Goal: Transaction & Acquisition: Purchase product/service

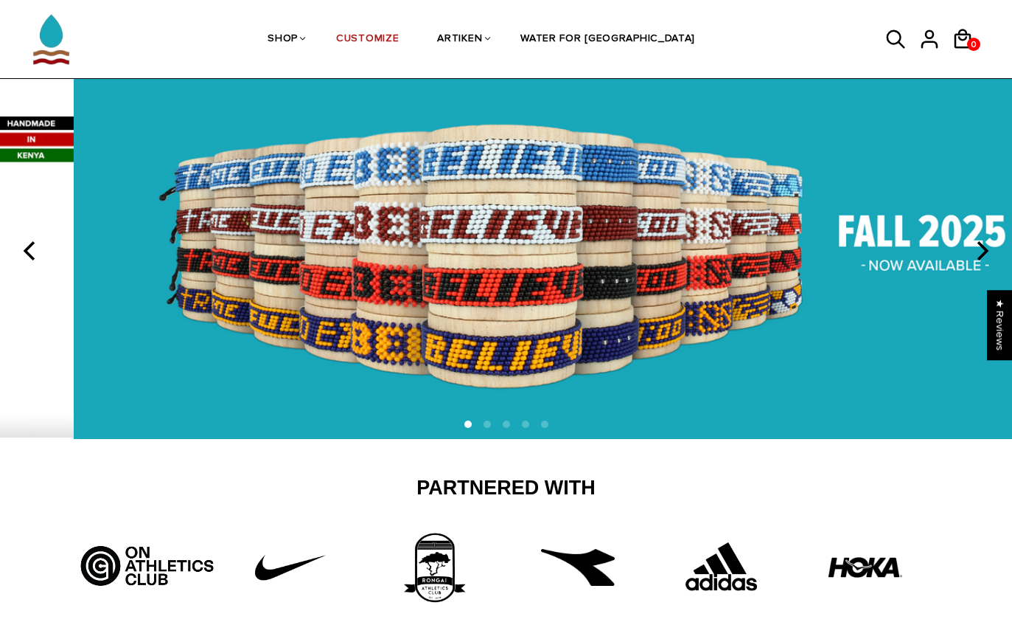
scroll to position [61, 0]
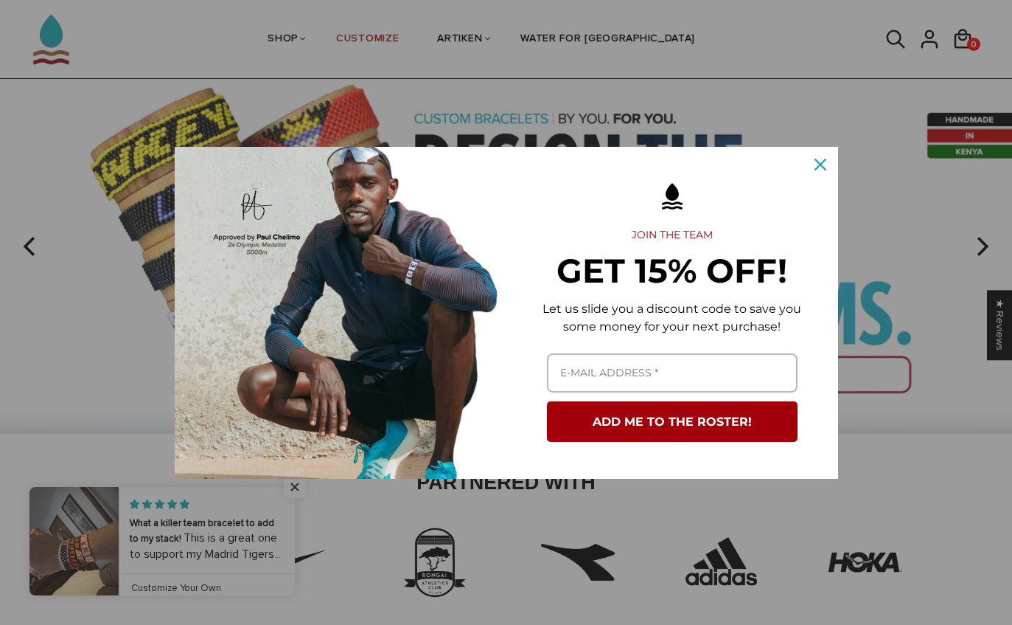
click at [824, 170] on icon "close icon" at bounding box center [821, 165] width 12 height 12
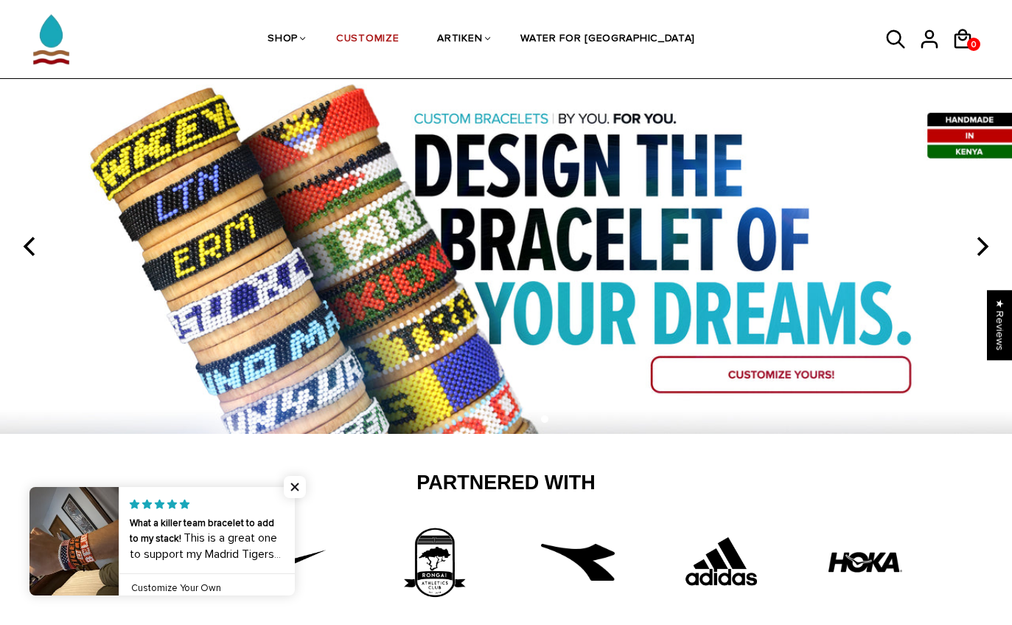
click at [29, 313] on img at bounding box center [506, 246] width 1012 height 375
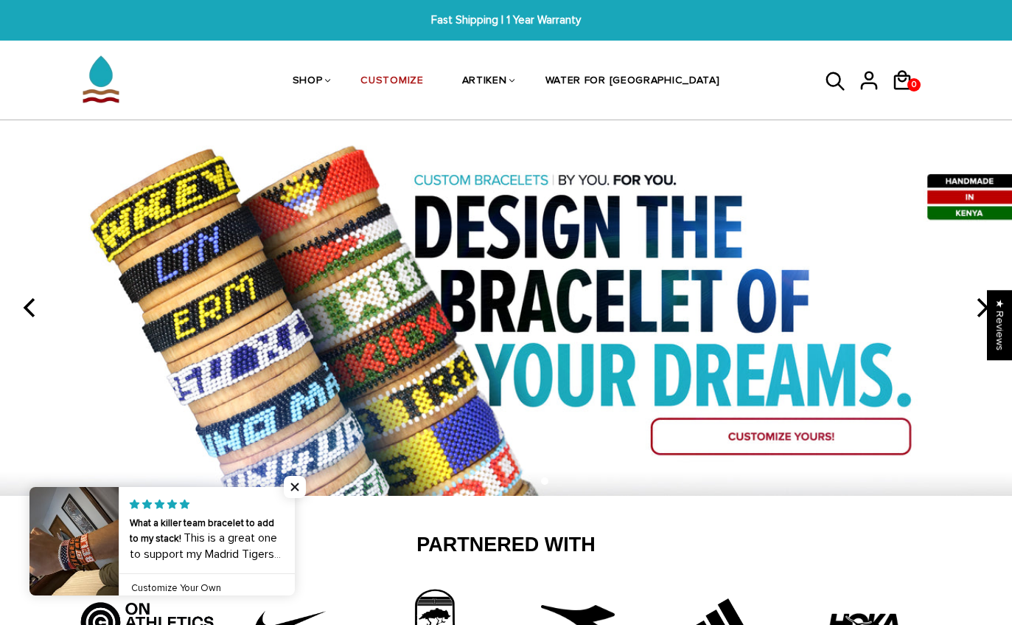
scroll to position [108, 0]
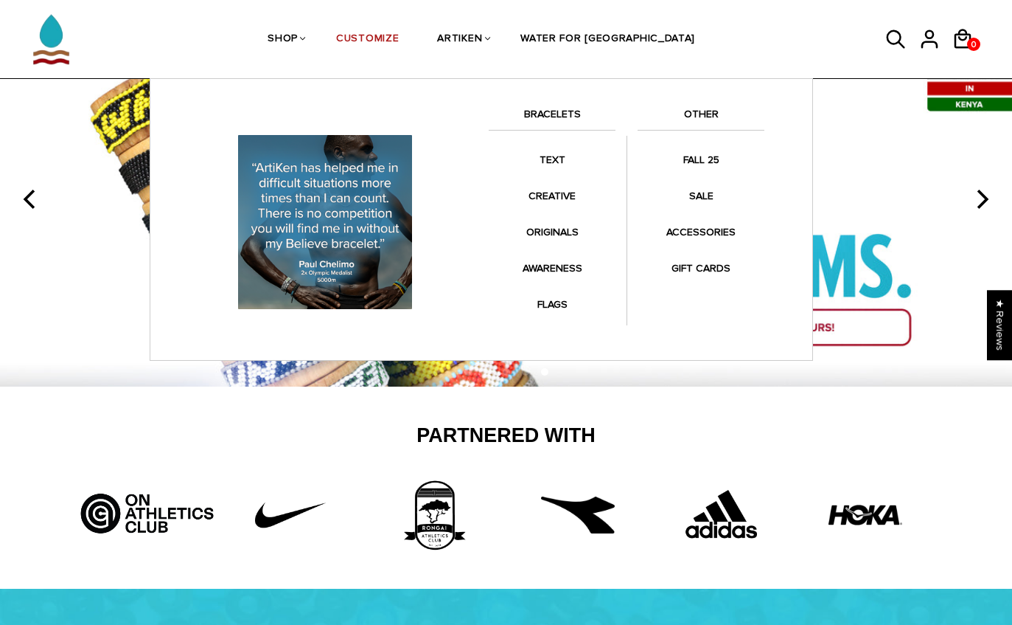
click at [567, 302] on link "FLAGS" at bounding box center [552, 304] width 127 height 29
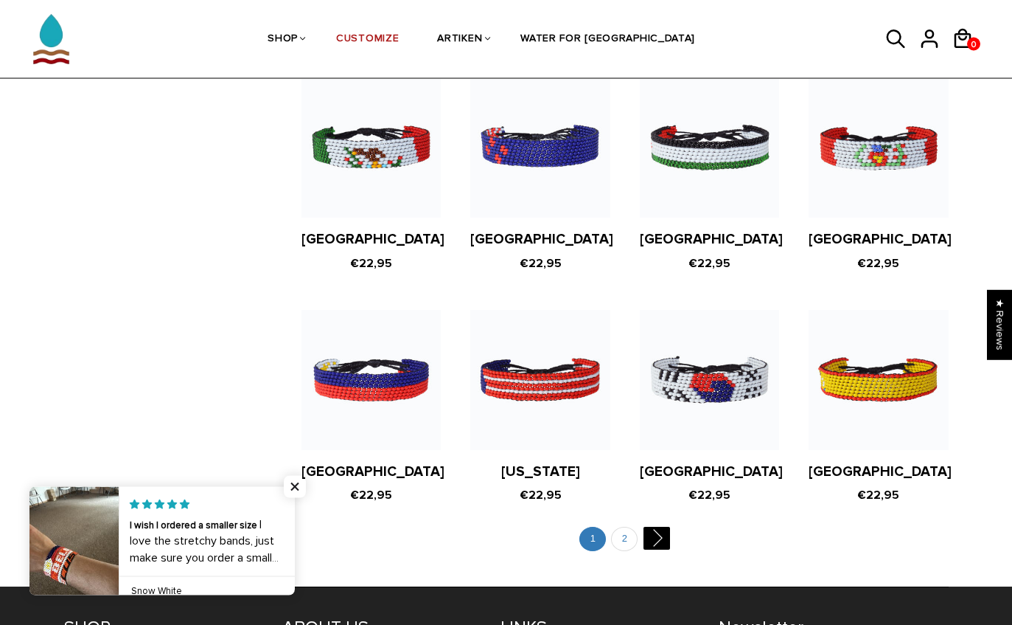
scroll to position [2698, 0]
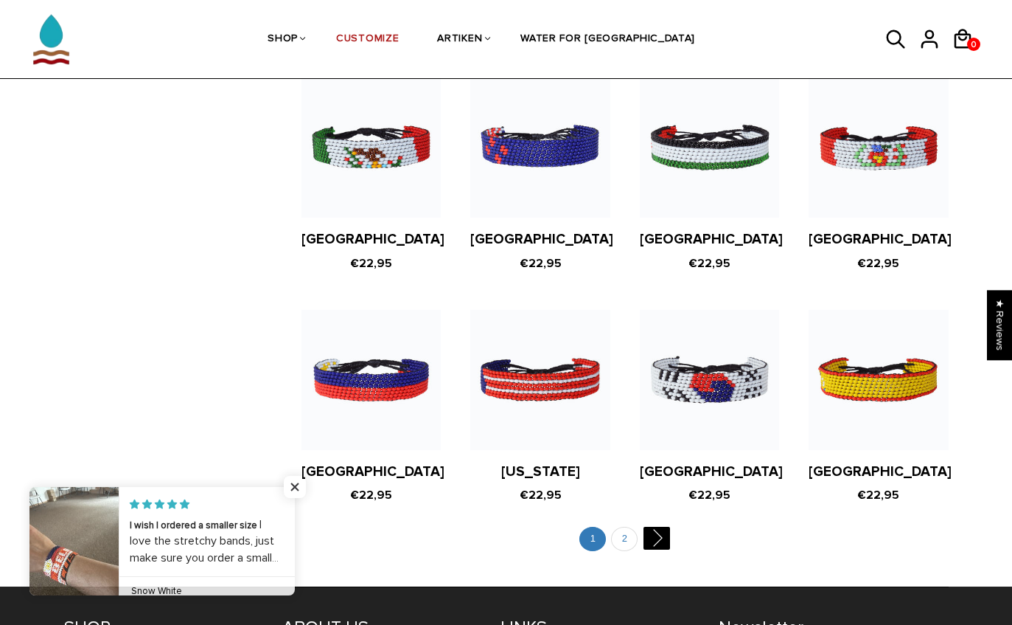
click at [623, 527] on link "2" at bounding box center [624, 539] width 27 height 24
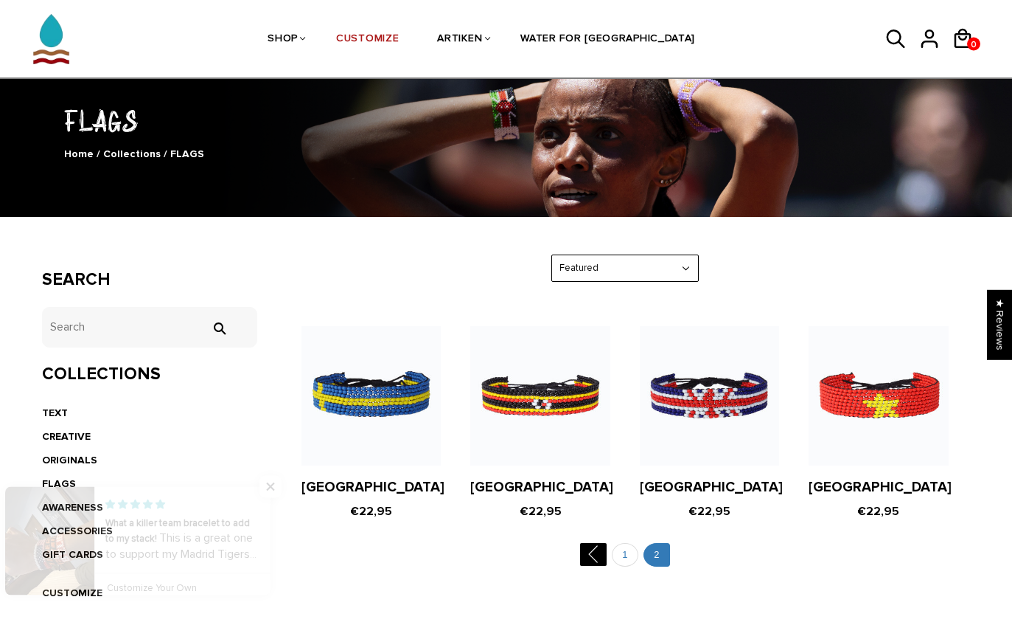
scroll to position [83, 0]
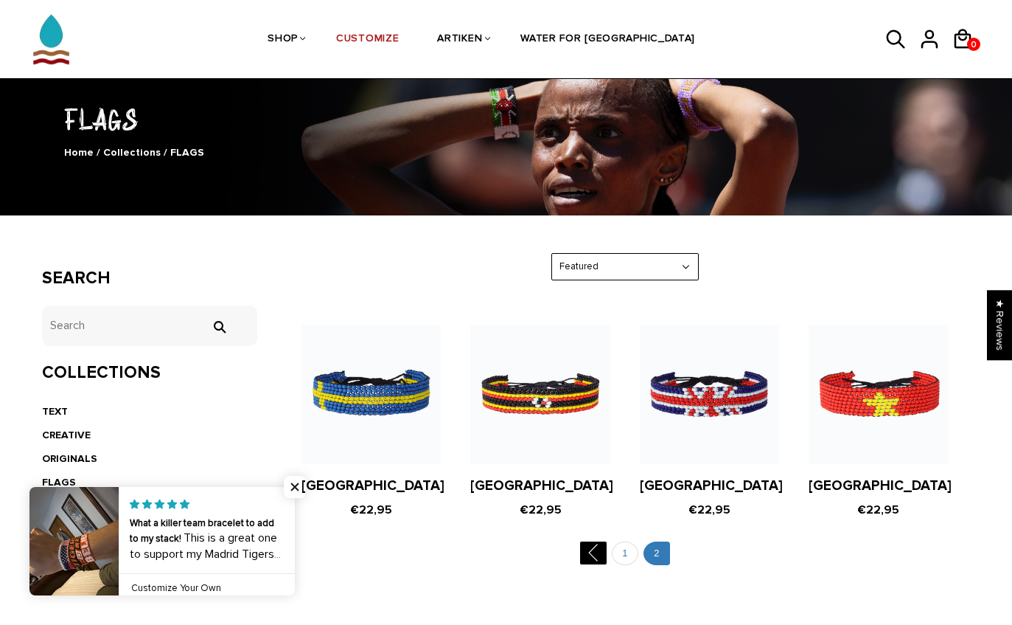
click at [295, 569] on link at bounding box center [295, 541] width 0 height 108
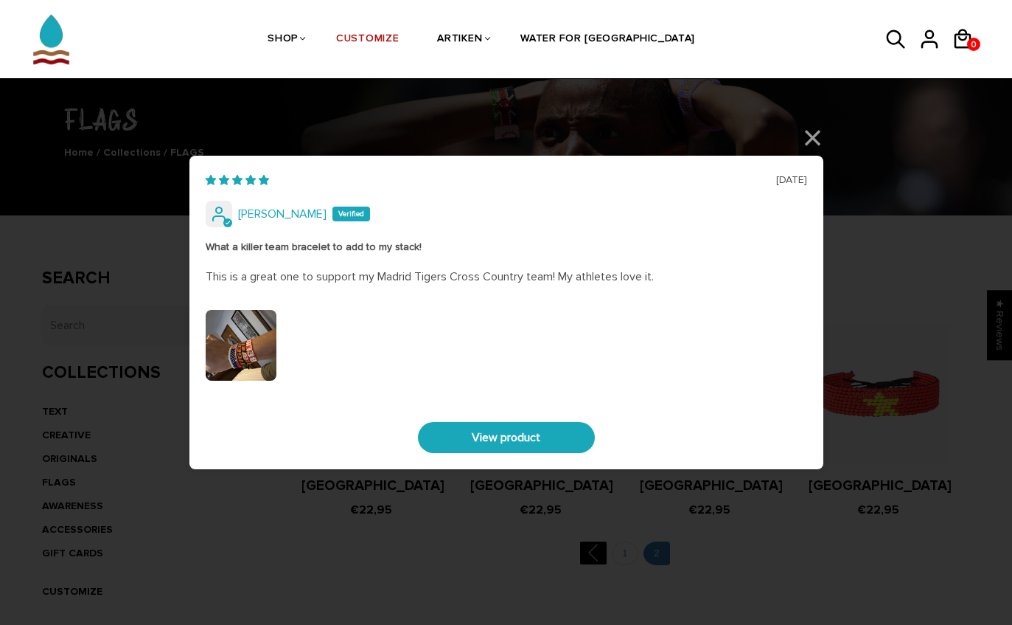
click at [791, 191] on div "08/31/2025 Phillip What a killer team bracelet to add to my stack! This is a gr…" at bounding box center [507, 312] width 634 height 313
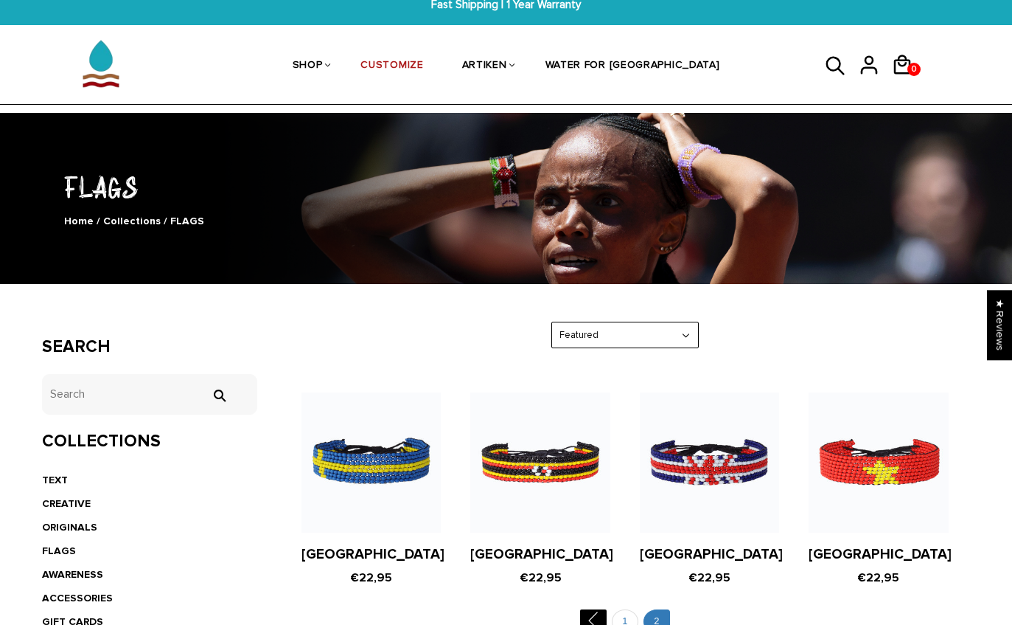
scroll to position [0, 0]
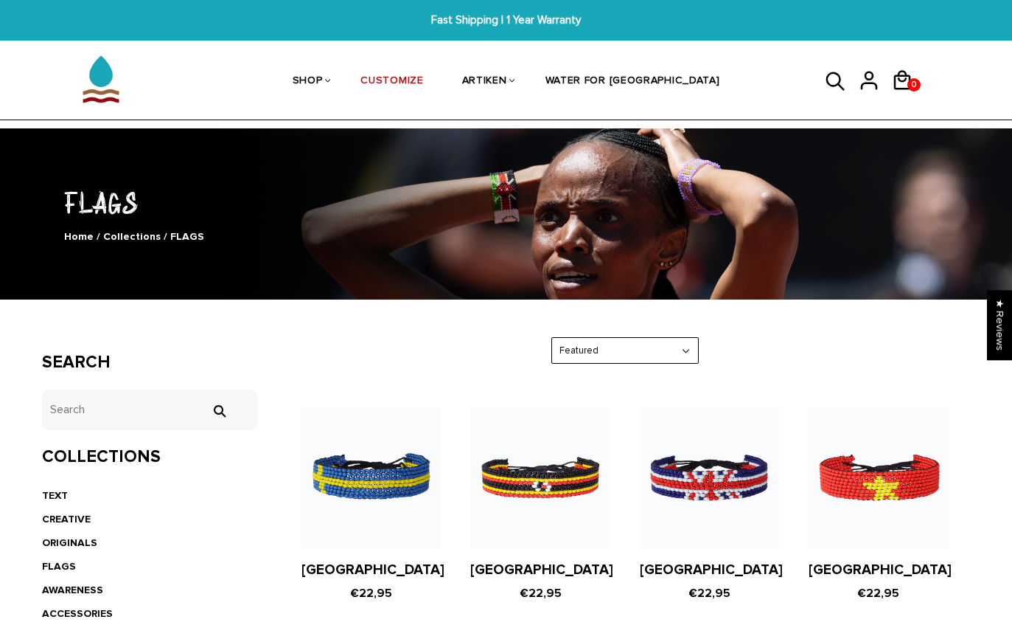
click at [423, 91] on link "CUSTOMIZE" at bounding box center [392, 82] width 63 height 78
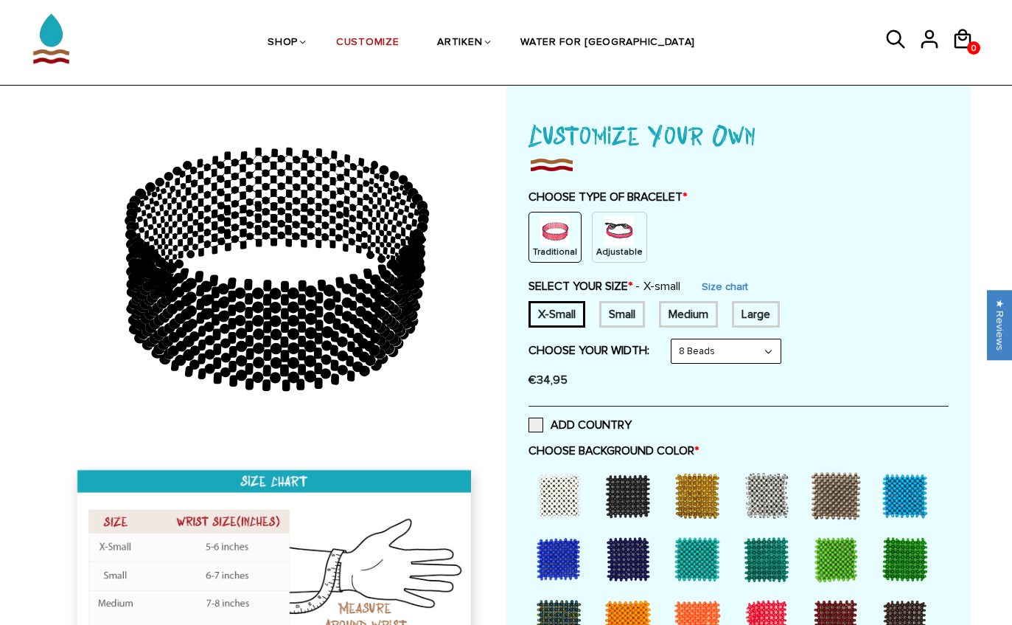
scroll to position [70, 0]
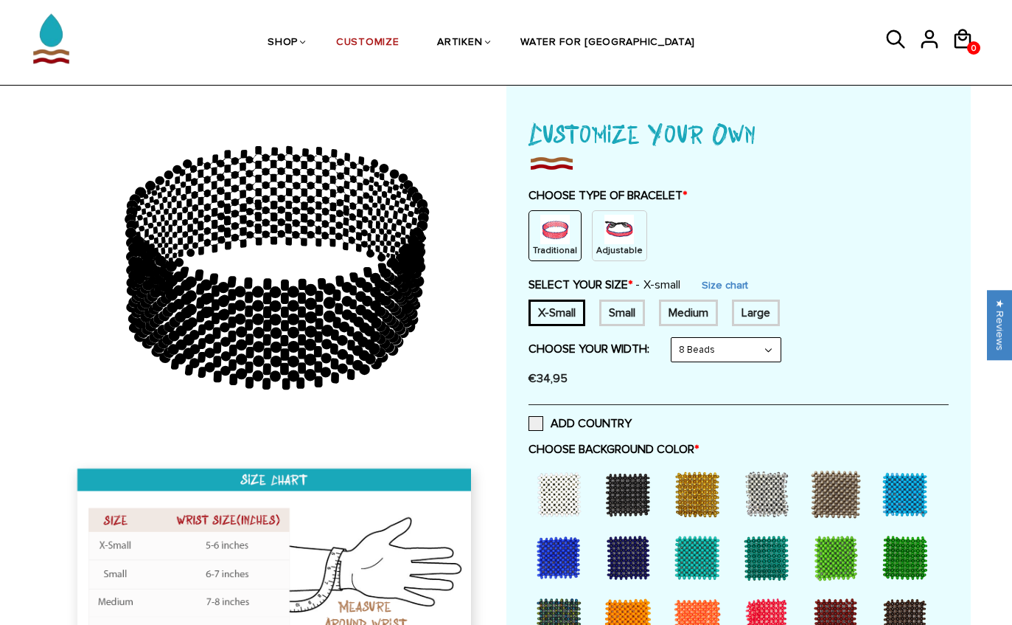
click at [620, 235] on img at bounding box center [619, 229] width 29 height 29
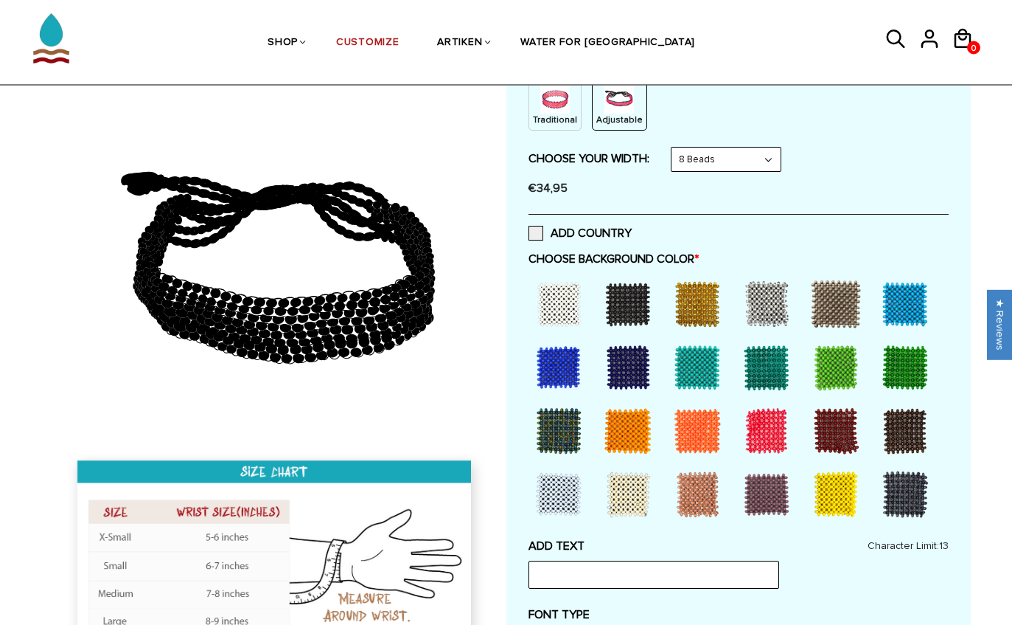
scroll to position [203, 0]
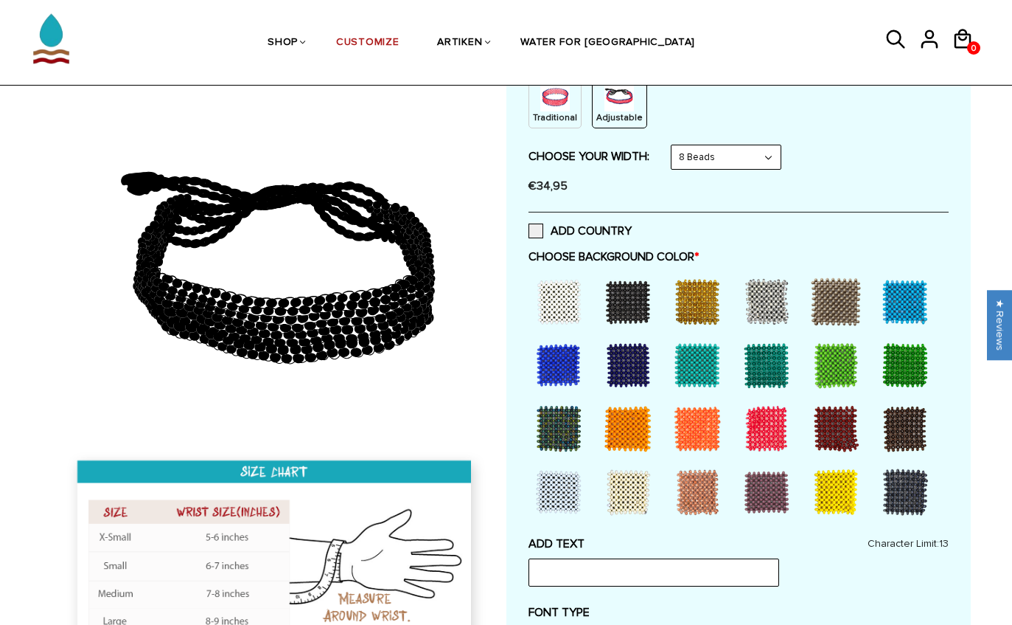
click at [153, 574] on img at bounding box center [276, 570] width 424 height 245
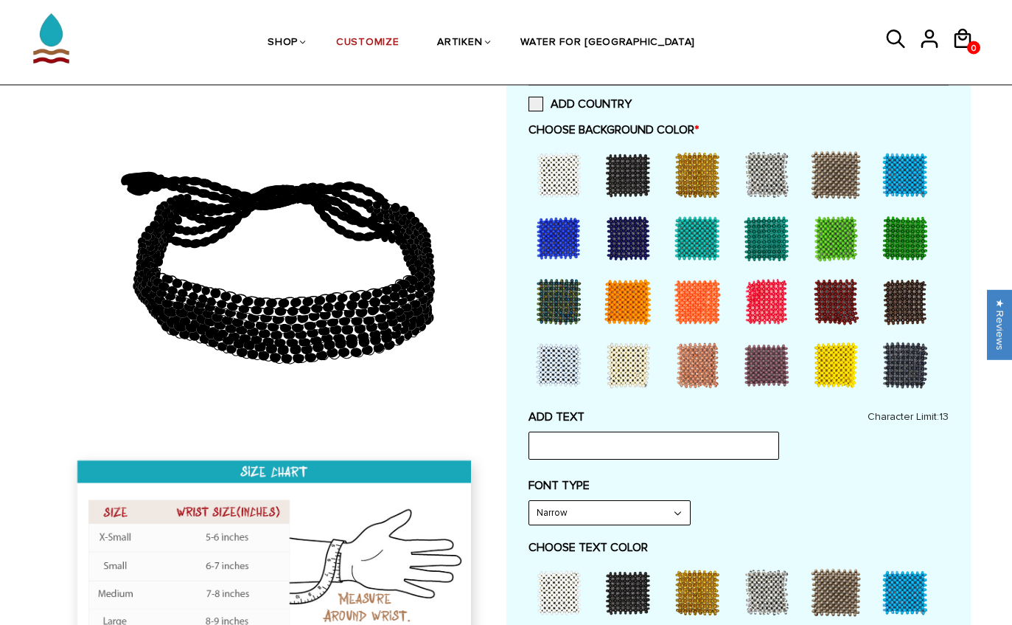
scroll to position [314, 0]
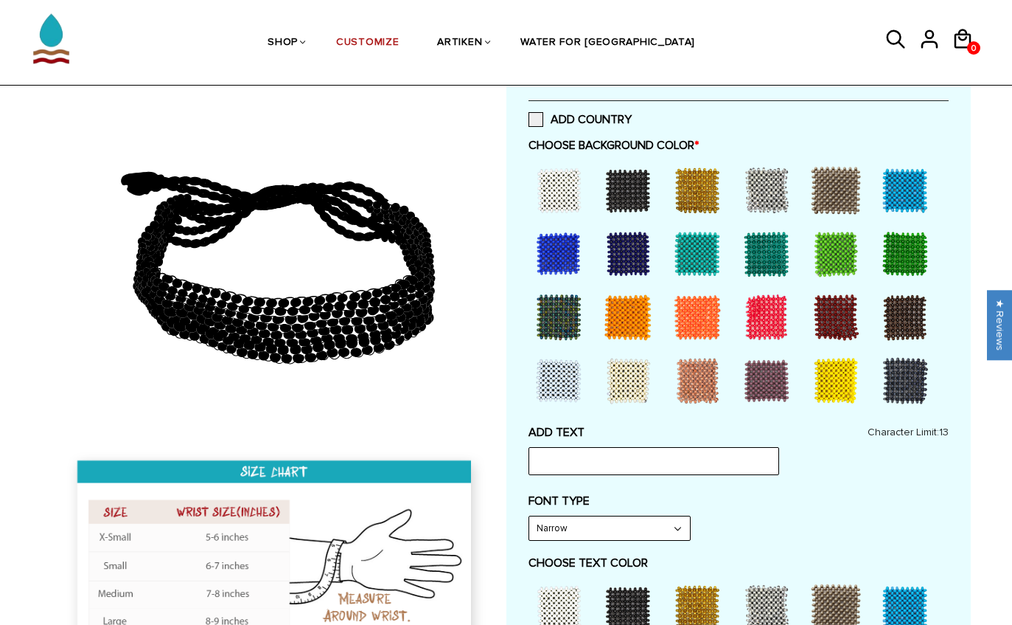
click at [628, 253] on div at bounding box center [628, 253] width 59 height 59
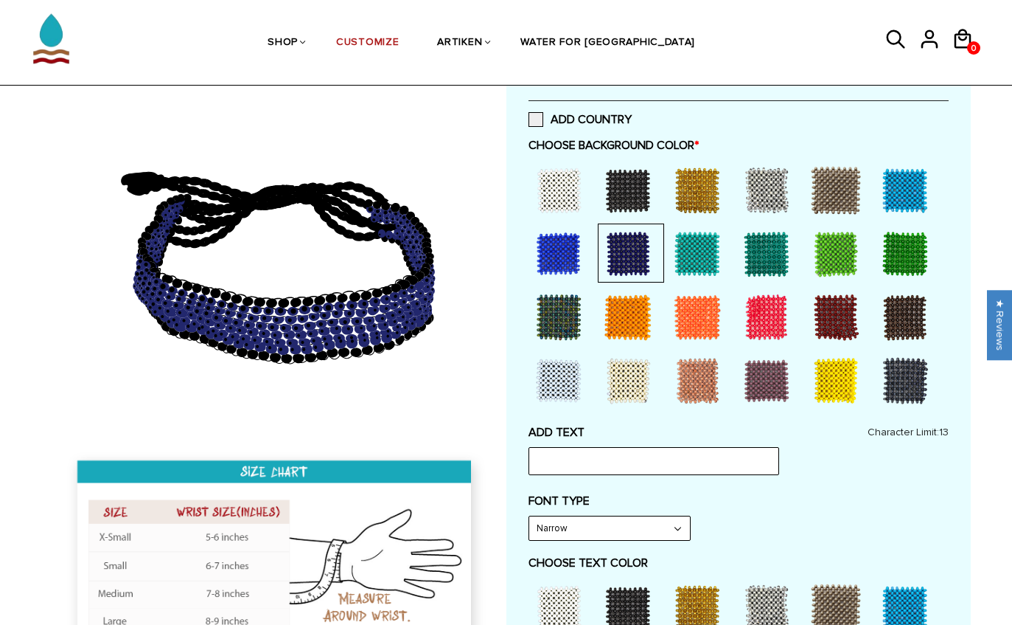
click at [559, 249] on div at bounding box center [558, 253] width 59 height 59
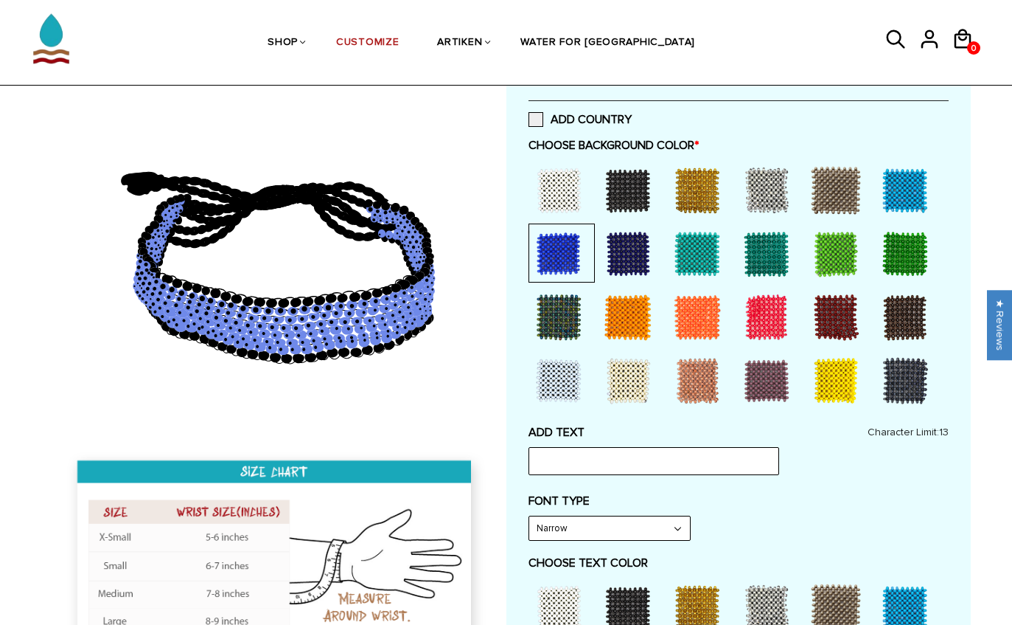
click at [627, 241] on div at bounding box center [628, 253] width 59 height 59
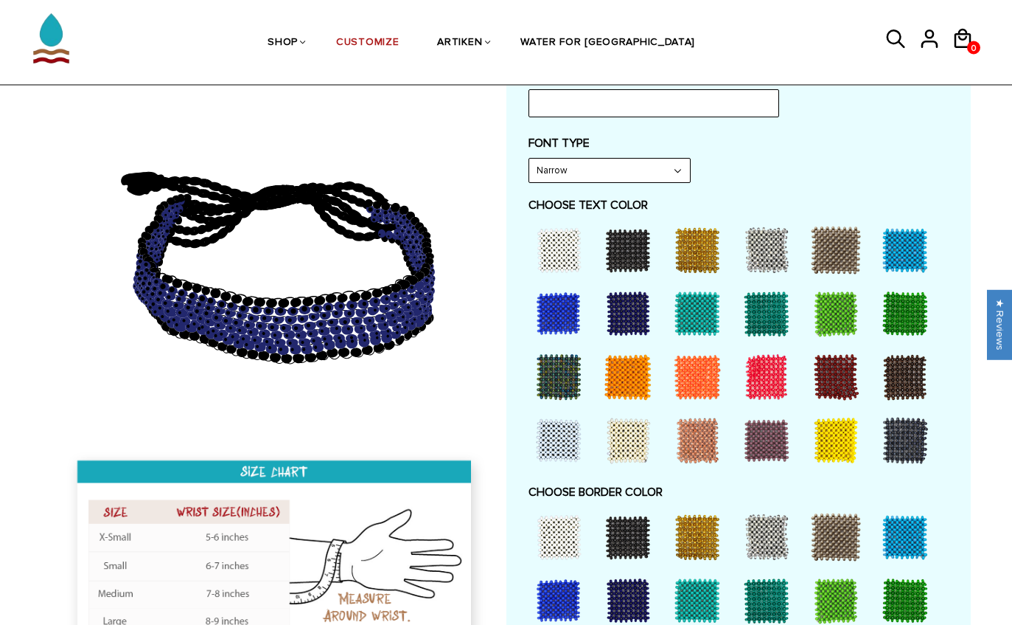
scroll to position [674, 0]
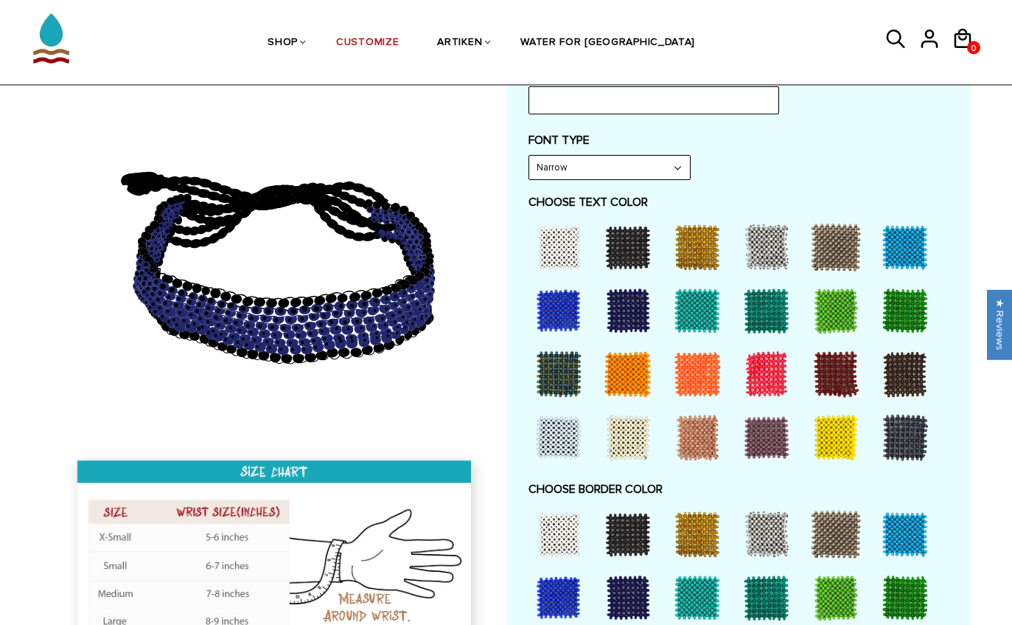
click at [639, 519] on div at bounding box center [628, 534] width 59 height 59
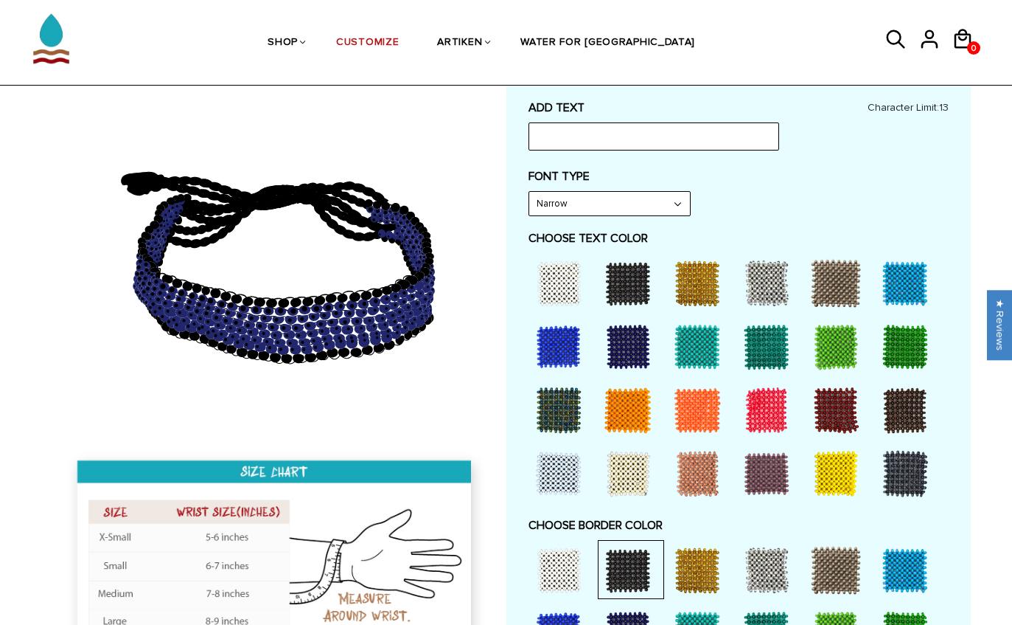
scroll to position [640, 0]
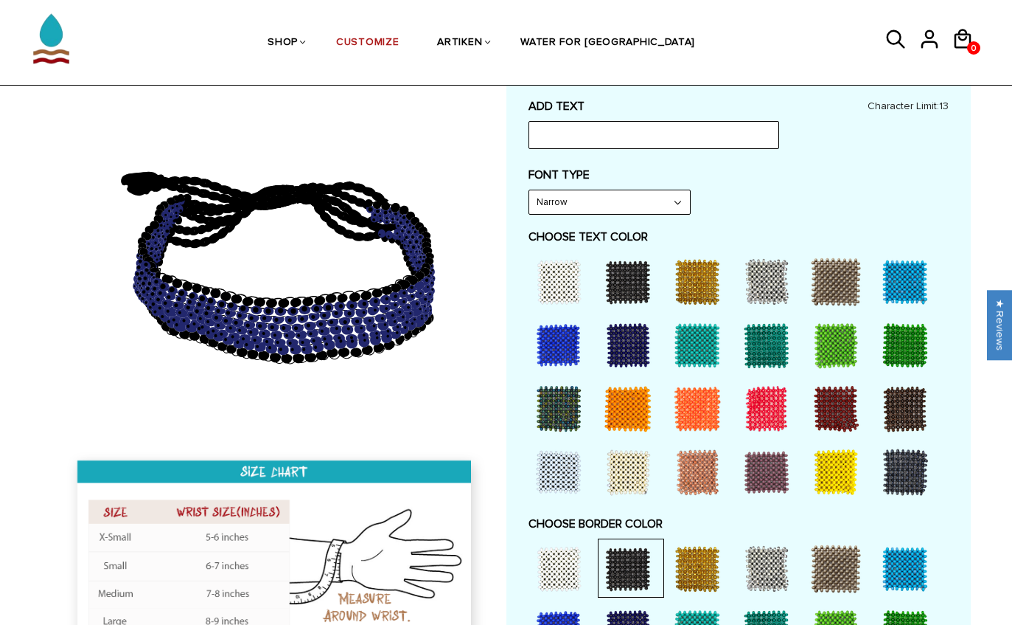
click at [682, 338] on div at bounding box center [697, 345] width 59 height 59
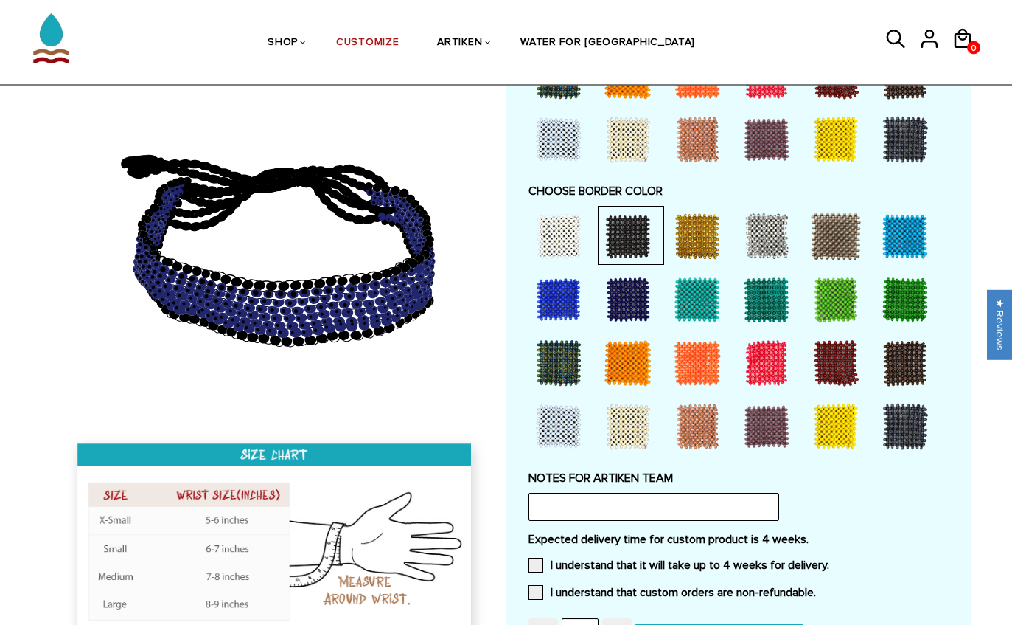
scroll to position [968, 0]
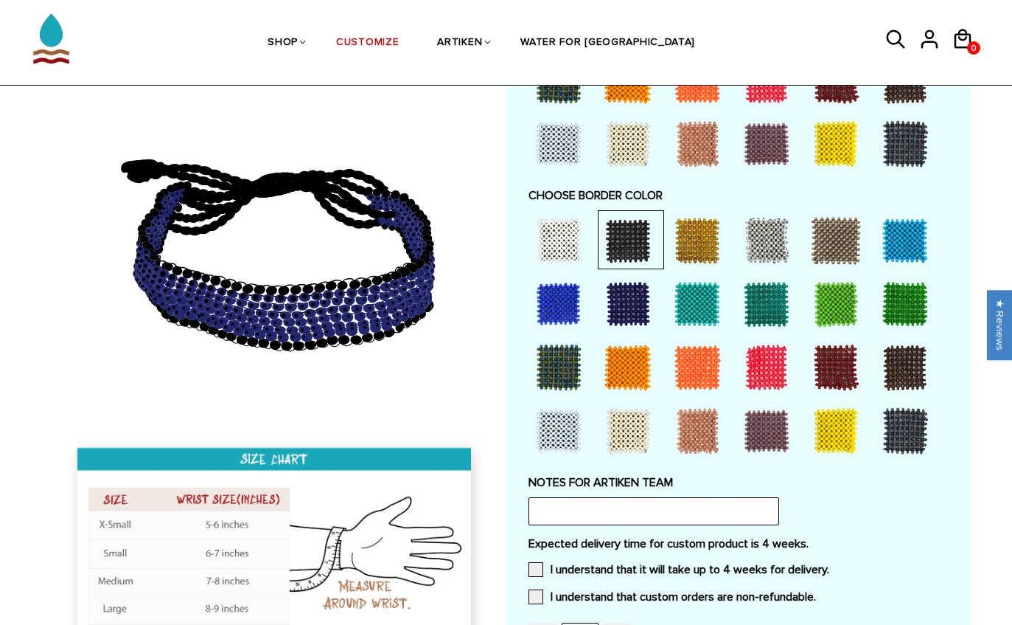
click at [838, 420] on div at bounding box center [836, 430] width 59 height 59
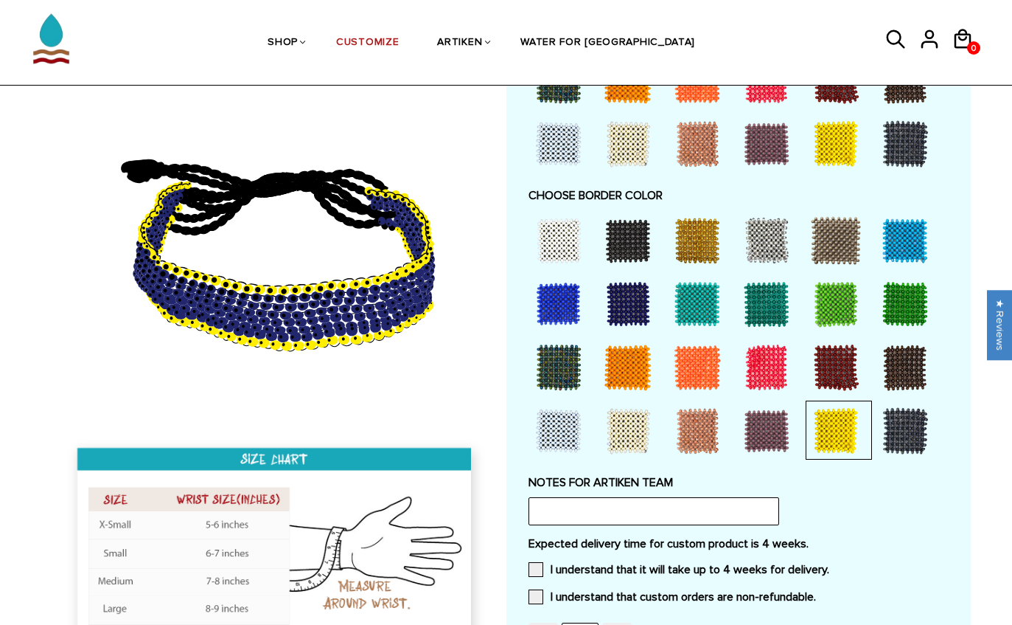
click at [906, 223] on div at bounding box center [905, 240] width 59 height 59
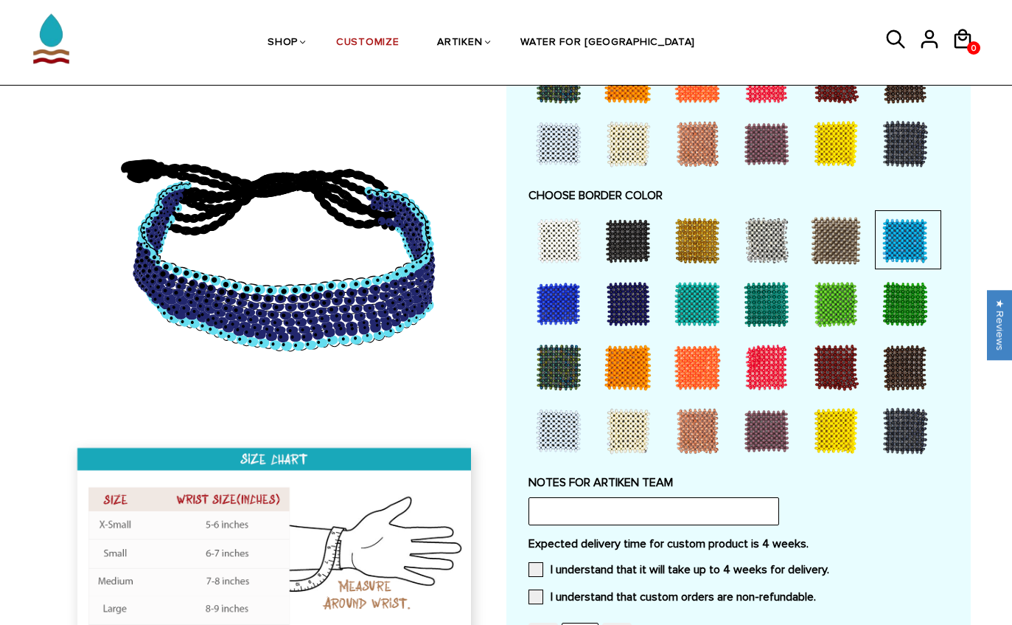
click at [886, 294] on div at bounding box center [905, 303] width 59 height 59
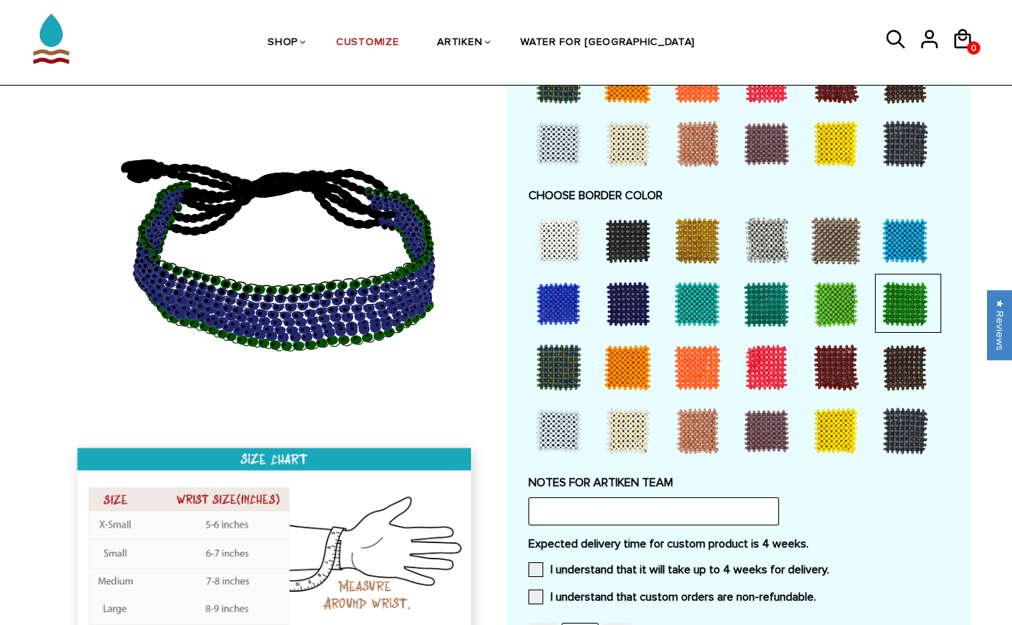
click at [821, 302] on div at bounding box center [836, 303] width 59 height 59
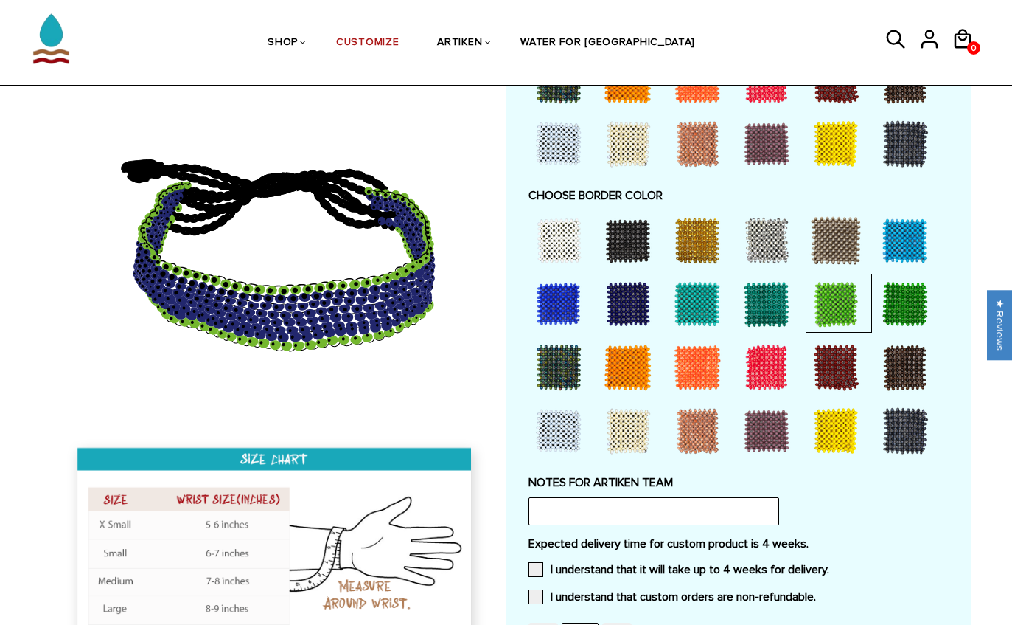
click at [786, 294] on div at bounding box center [766, 303] width 59 height 59
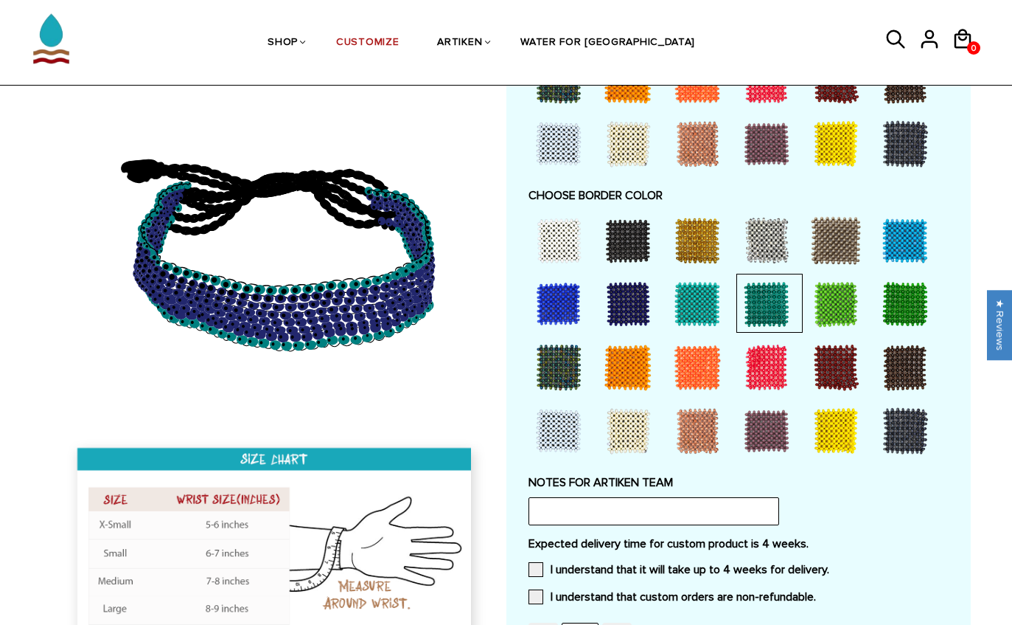
click at [841, 291] on div at bounding box center [836, 303] width 59 height 59
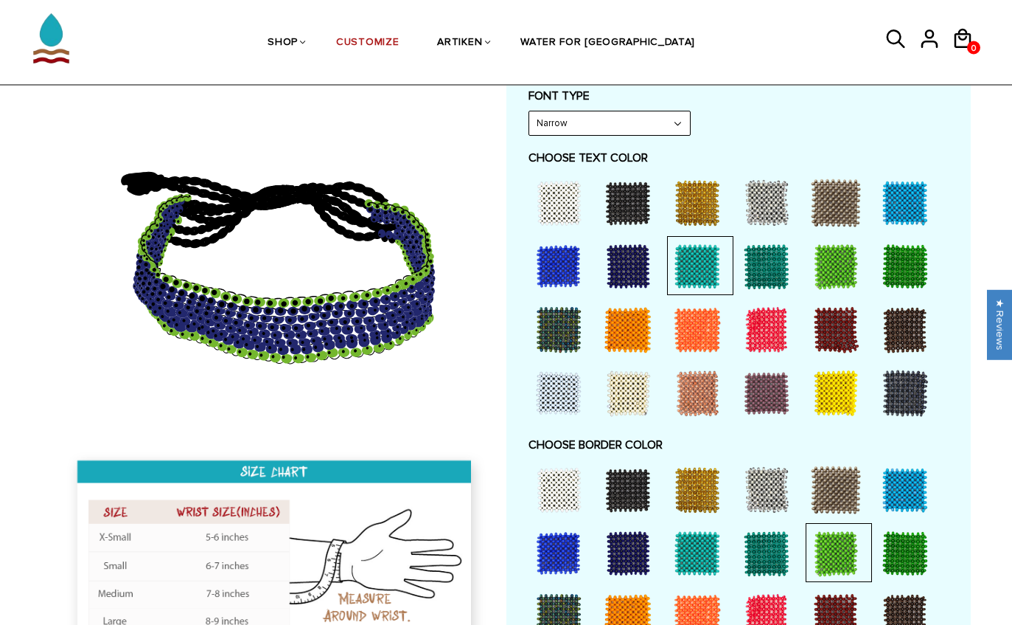
scroll to position [715, 0]
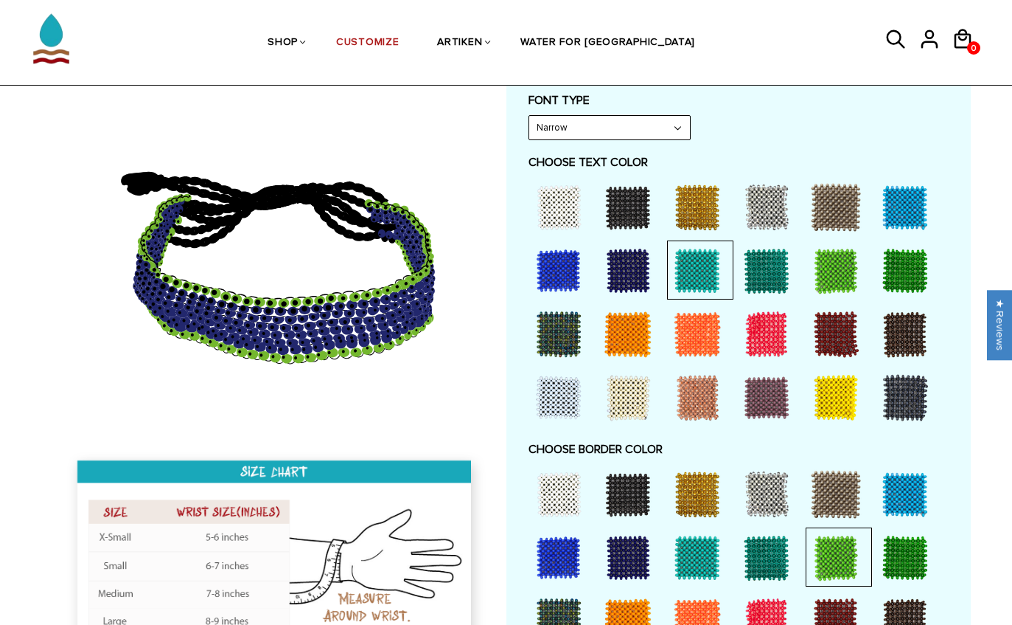
click at [897, 257] on div at bounding box center [905, 270] width 59 height 59
click at [892, 258] on div at bounding box center [905, 270] width 59 height 59
click at [895, 255] on div at bounding box center [905, 270] width 59 height 59
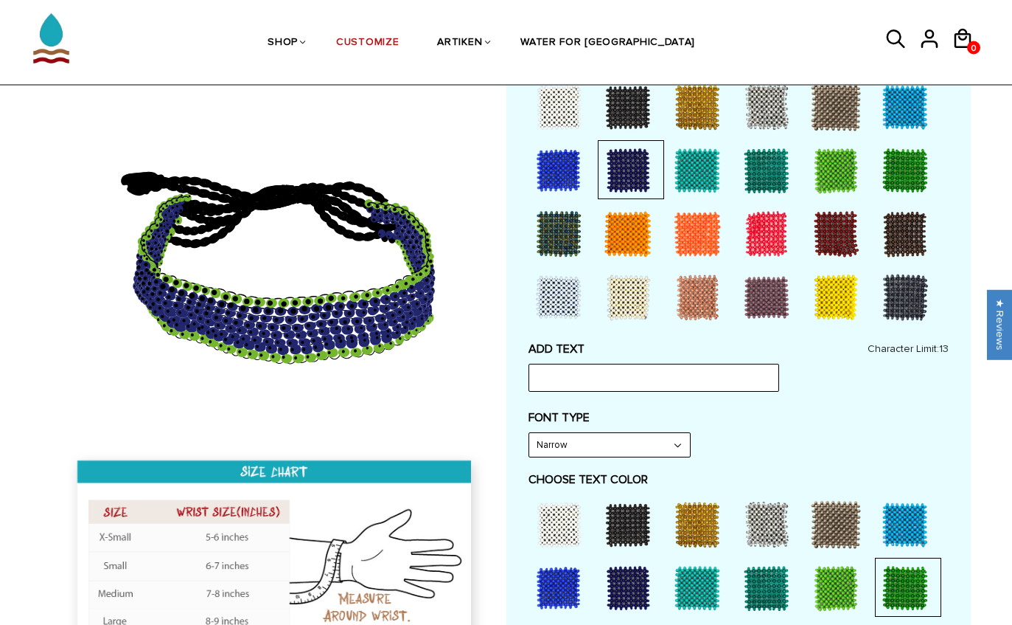
scroll to position [397, 0]
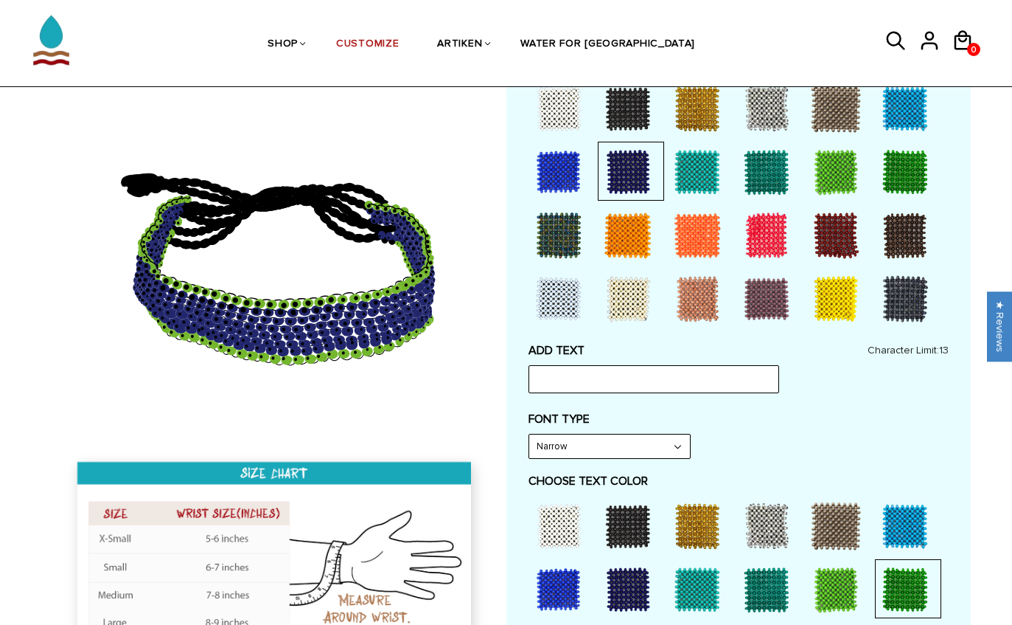
click at [789, 148] on div at bounding box center [766, 170] width 59 height 59
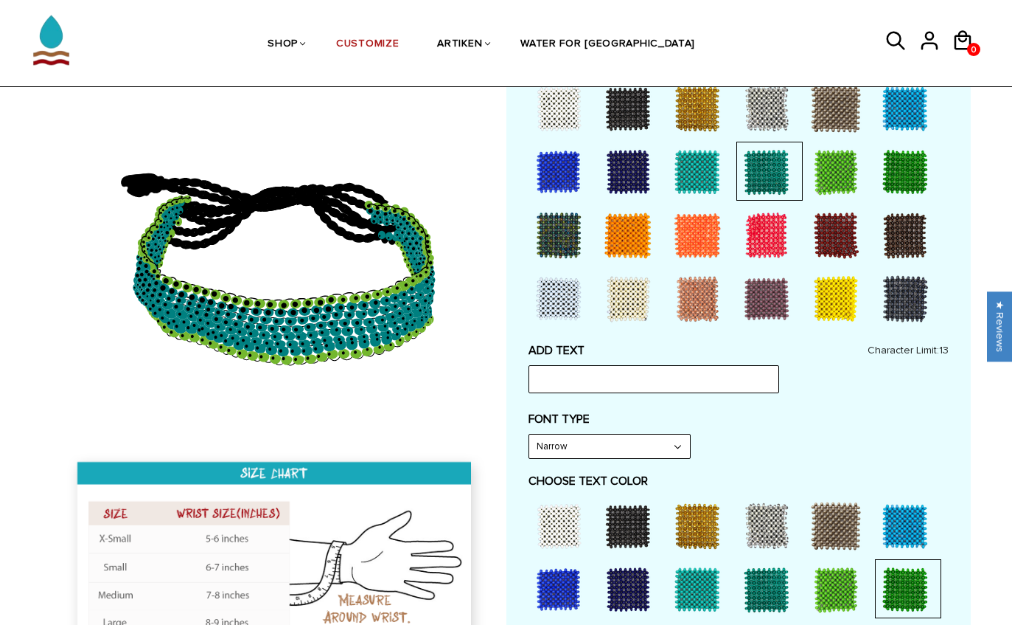
click at [838, 163] on div at bounding box center [836, 170] width 59 height 59
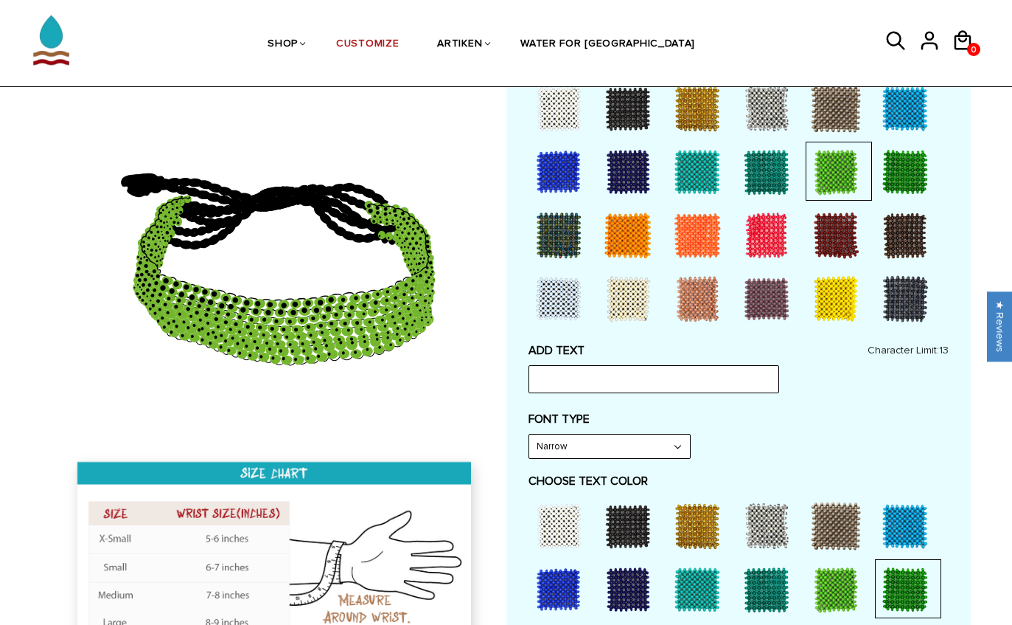
click at [905, 163] on div at bounding box center [905, 170] width 59 height 59
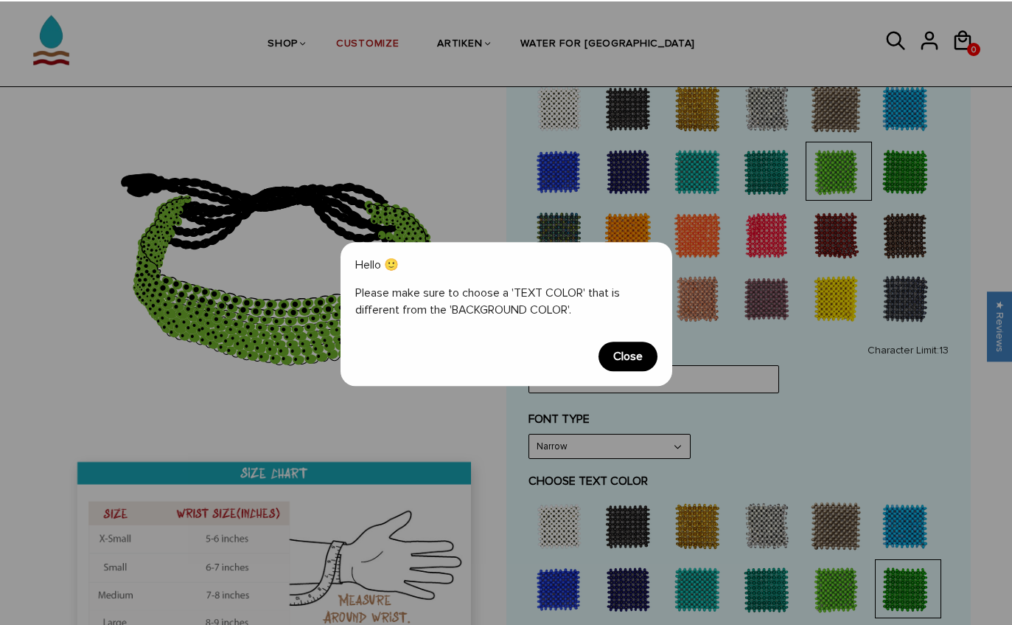
scroll to position [396, 0]
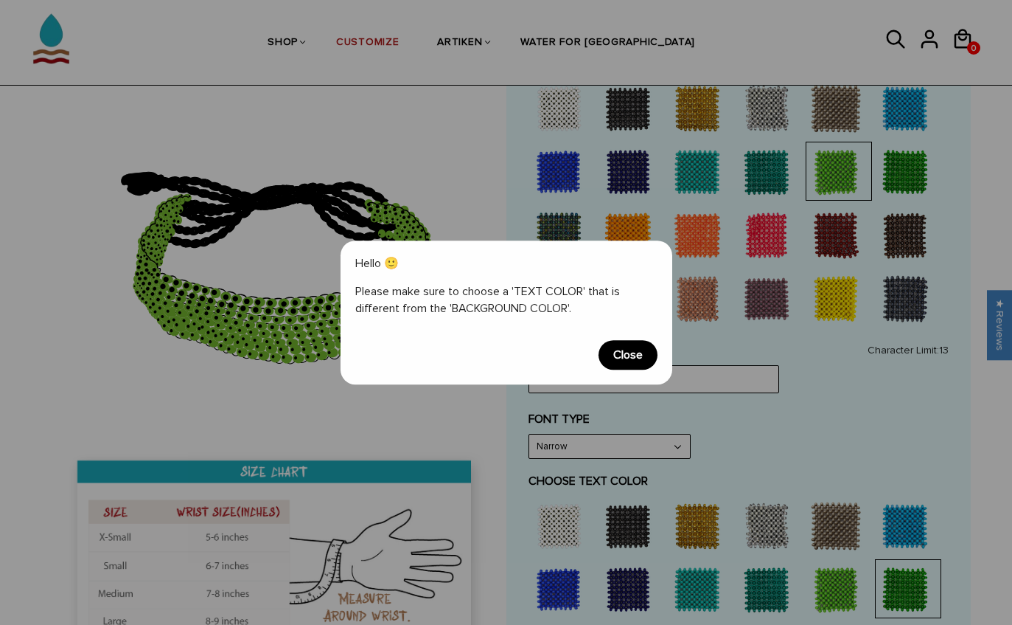
click at [630, 359] on span "Close" at bounding box center [628, 354] width 59 height 29
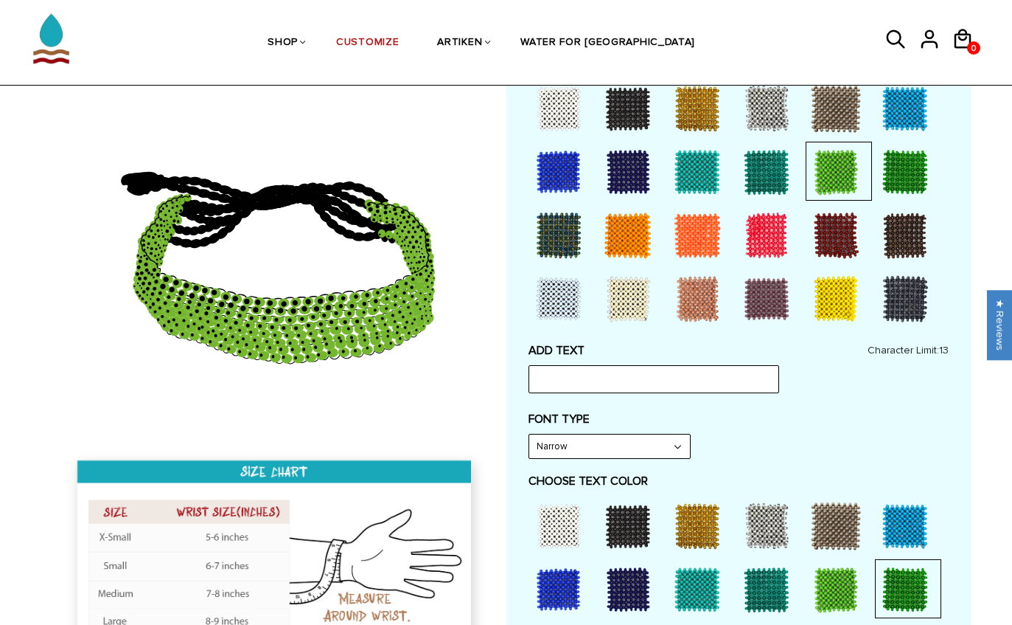
click at [897, 303] on div at bounding box center [905, 298] width 59 height 59
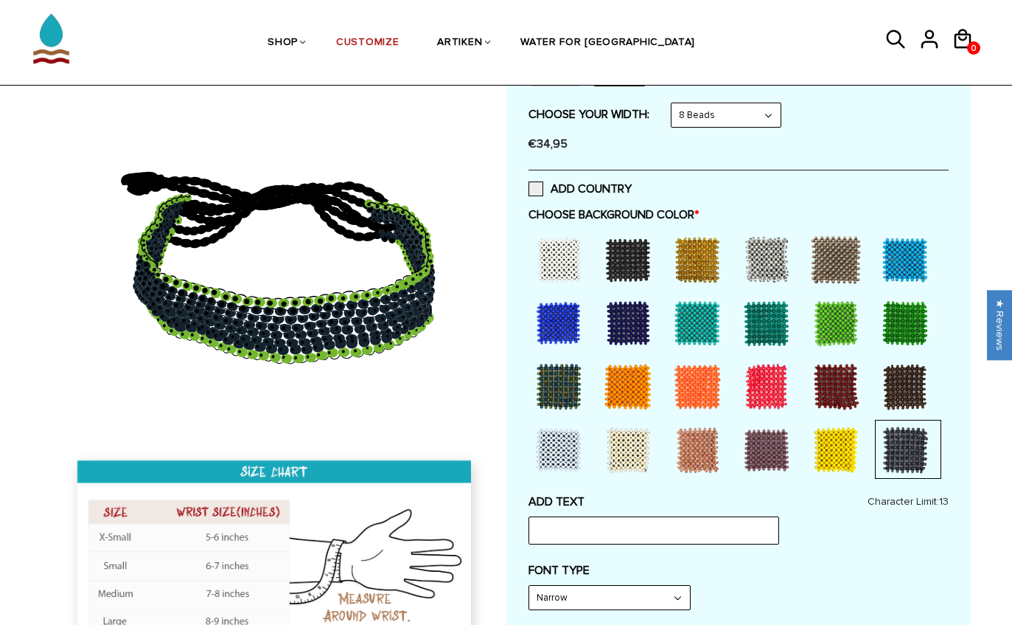
scroll to position [244, 0]
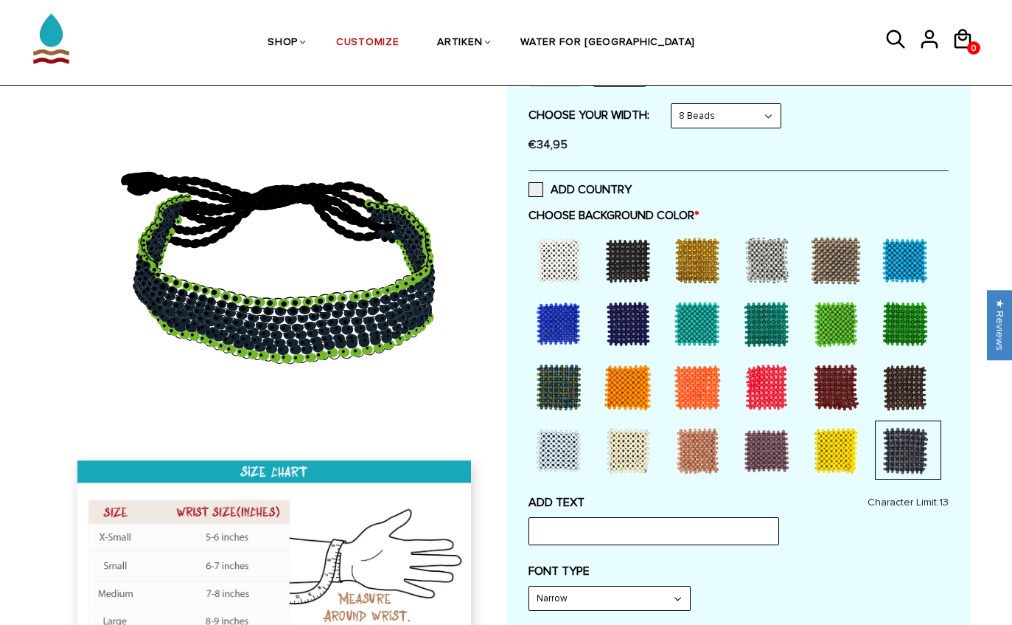
click at [642, 239] on div at bounding box center [628, 260] width 59 height 59
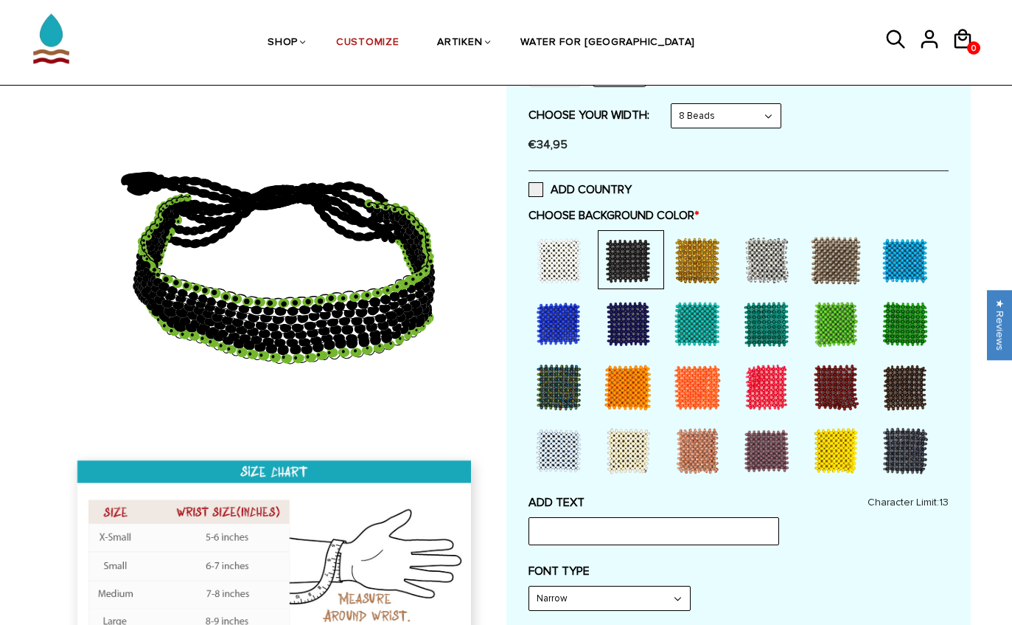
click at [559, 252] on div at bounding box center [558, 260] width 59 height 59
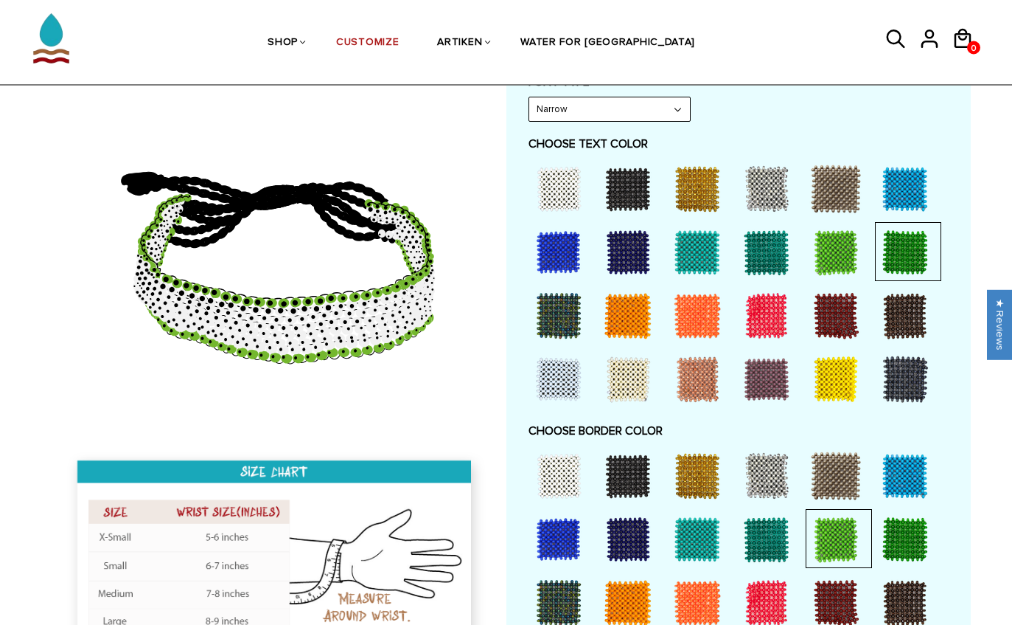
scroll to position [753, 0]
